Goal: Task Accomplishment & Management: Manage account settings

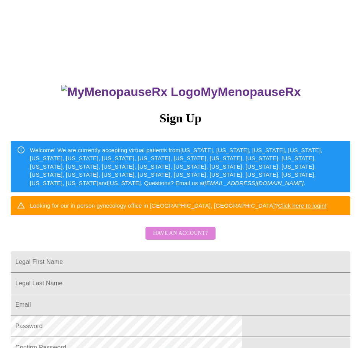
click at [198, 237] on span "Have an account?" at bounding box center [180, 234] width 55 height 10
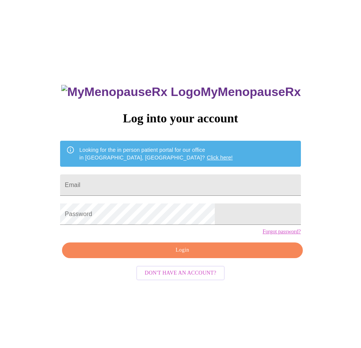
click at [262, 235] on link "Forgot password?" at bounding box center [281, 232] width 38 height 6
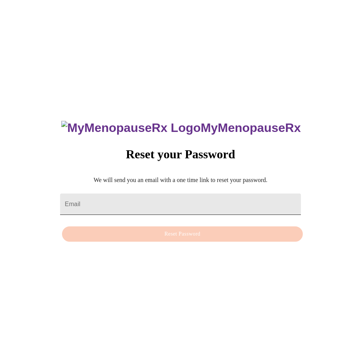
click at [212, 205] on input "Email" at bounding box center [180, 203] width 240 height 21
paste input "[EMAIL_ADDRESS][DOMAIN_NAME]"
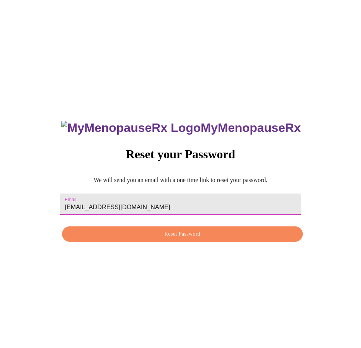
type input "[EMAIL_ADDRESS][DOMAIN_NAME]"
click at [152, 235] on span "Reset Password" at bounding box center [182, 234] width 223 height 10
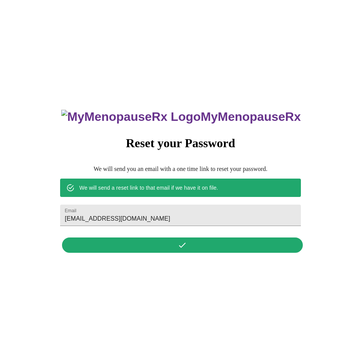
click at [250, 75] on div "MyMenopauseRx Reset your Password We will send you an email with a one time lin…" at bounding box center [180, 177] width 354 height 348
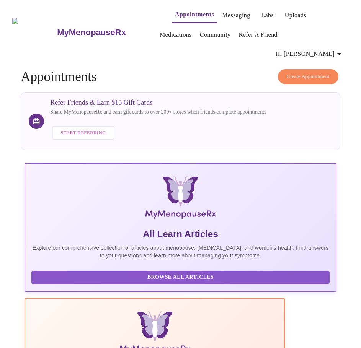
click at [341, 49] on icon "button" at bounding box center [338, 53] width 9 height 9
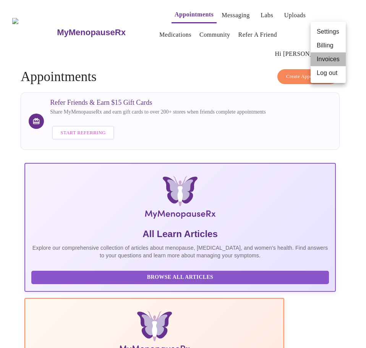
click at [326, 57] on li "Invoices" at bounding box center [328, 59] width 35 height 14
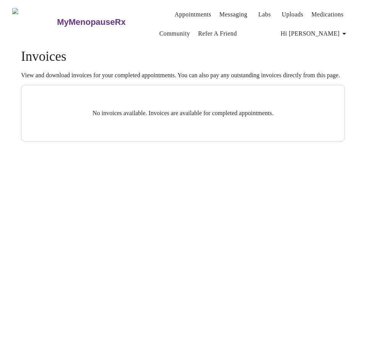
click at [340, 34] on span "Hi Kristie" at bounding box center [315, 33] width 68 height 11
click at [336, 45] on li "Billing" at bounding box center [334, 44] width 35 height 14
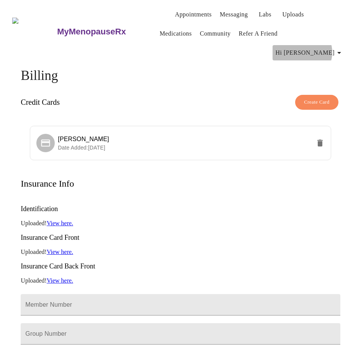
click at [337, 47] on span "Hi Kristie" at bounding box center [309, 52] width 68 height 11
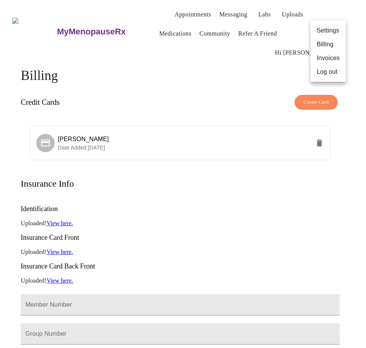
click at [324, 57] on li "Invoices" at bounding box center [328, 58] width 35 height 14
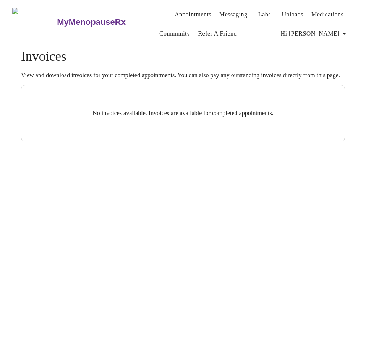
click at [338, 33] on span "Hi Kristie" at bounding box center [315, 33] width 68 height 11
click at [333, 75] on li "Log out" at bounding box center [334, 72] width 35 height 14
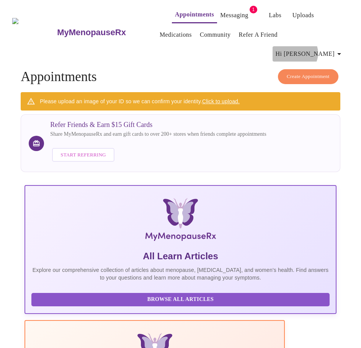
drag, startPoint x: 335, startPoint y: 31, endPoint x: 335, endPoint y: 37, distance: 6.5
click at [335, 49] on span "Hi Reta" at bounding box center [309, 54] width 68 height 11
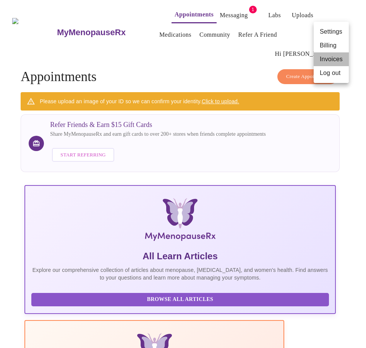
click at [331, 58] on li "Invoices" at bounding box center [331, 59] width 35 height 14
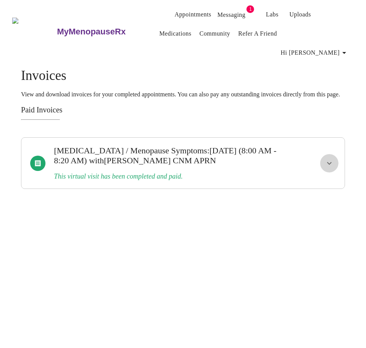
click at [339, 154] on button "show more" at bounding box center [329, 163] width 18 height 18
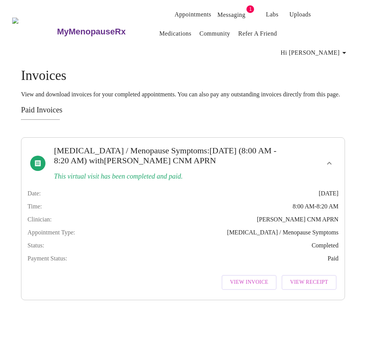
click at [259, 278] on span "View Invoice" at bounding box center [249, 283] width 38 height 10
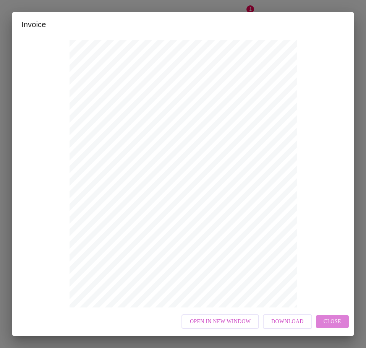
click at [340, 323] on span "Close" at bounding box center [333, 322] width 18 height 10
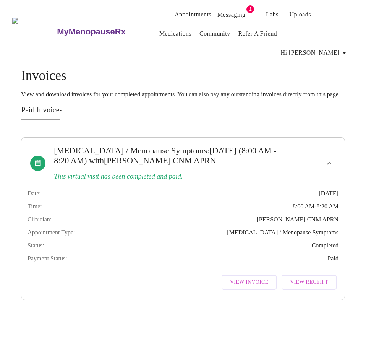
click at [328, 47] on span "Hi Reta" at bounding box center [315, 52] width 68 height 11
click at [336, 70] on li "Log out" at bounding box center [337, 72] width 35 height 14
